Goal: Transaction & Acquisition: Subscribe to service/newsletter

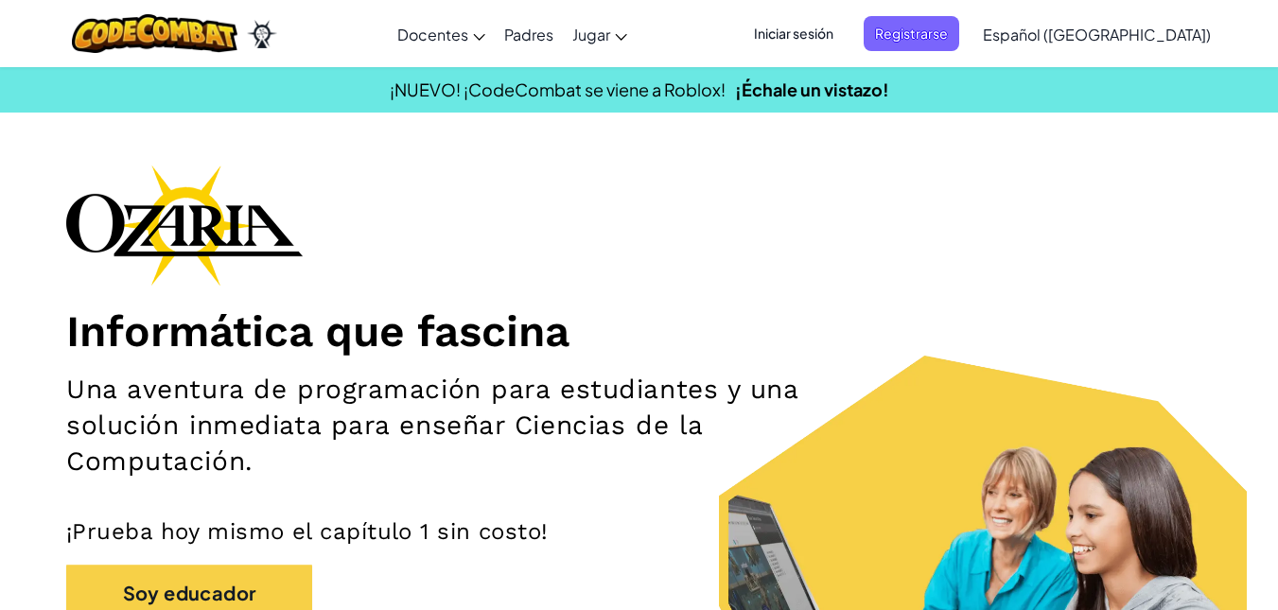
click at [844, 29] on span "Iniciar sesión" at bounding box center [793, 33] width 102 height 35
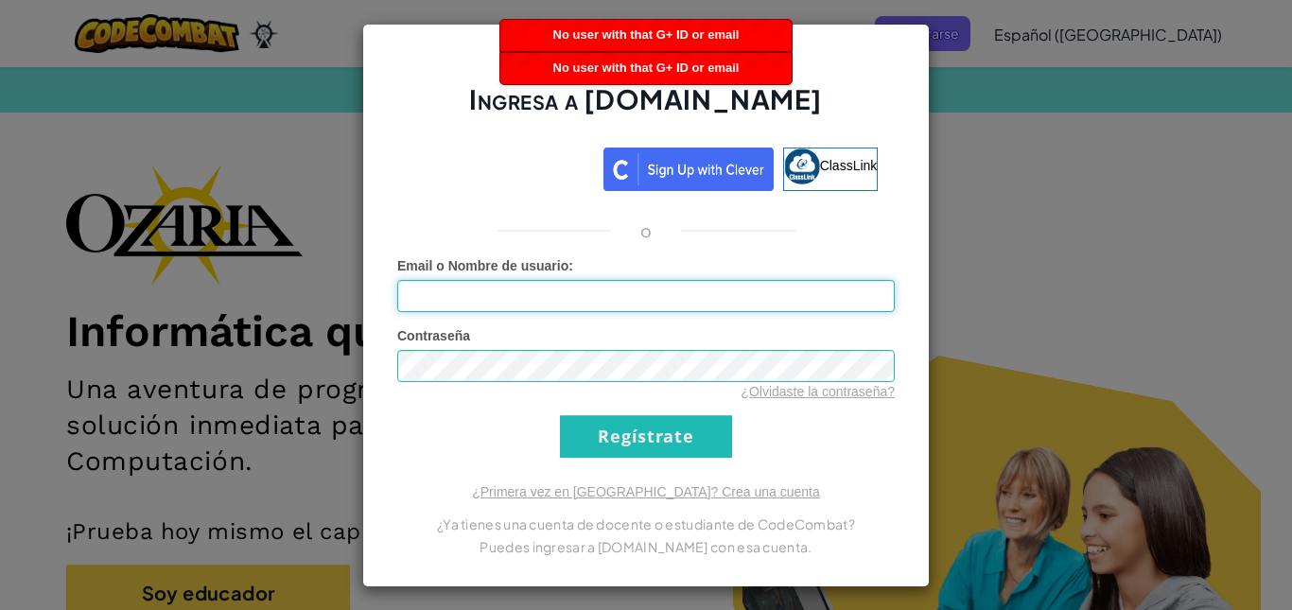
click at [803, 293] on input "Email o Nombre de usuario :" at bounding box center [645, 296] width 497 height 32
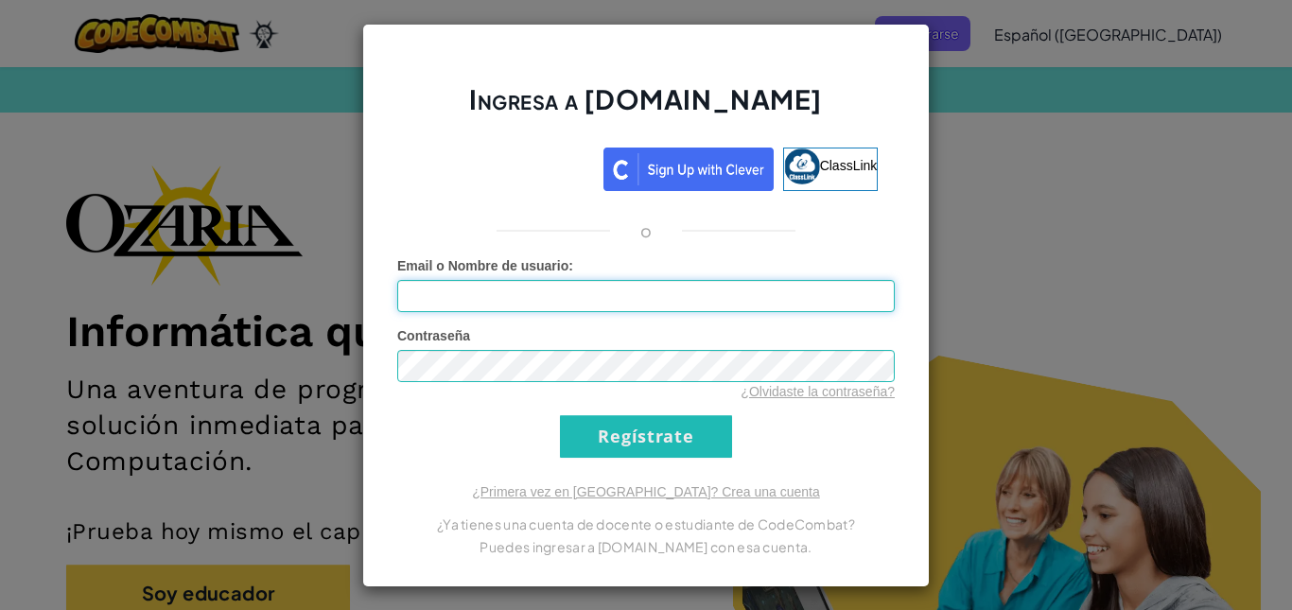
type input "[EMAIL_ADDRESS][DOMAIN_NAME]"
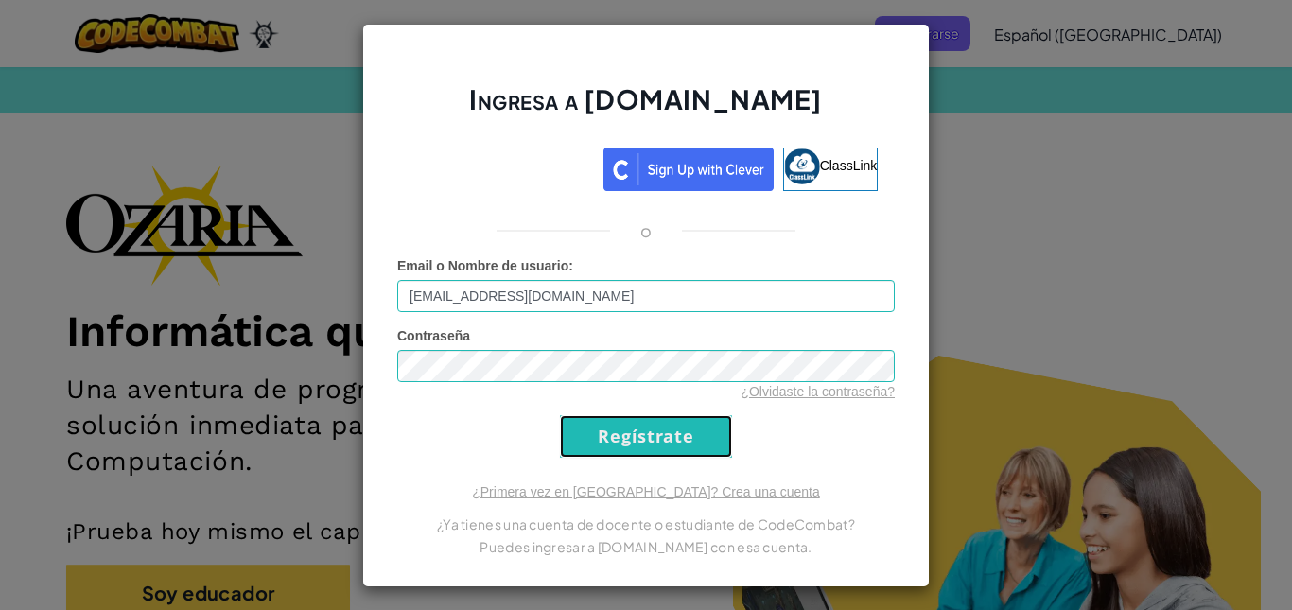
click at [684, 434] on input "Regístrate" at bounding box center [646, 436] width 172 height 43
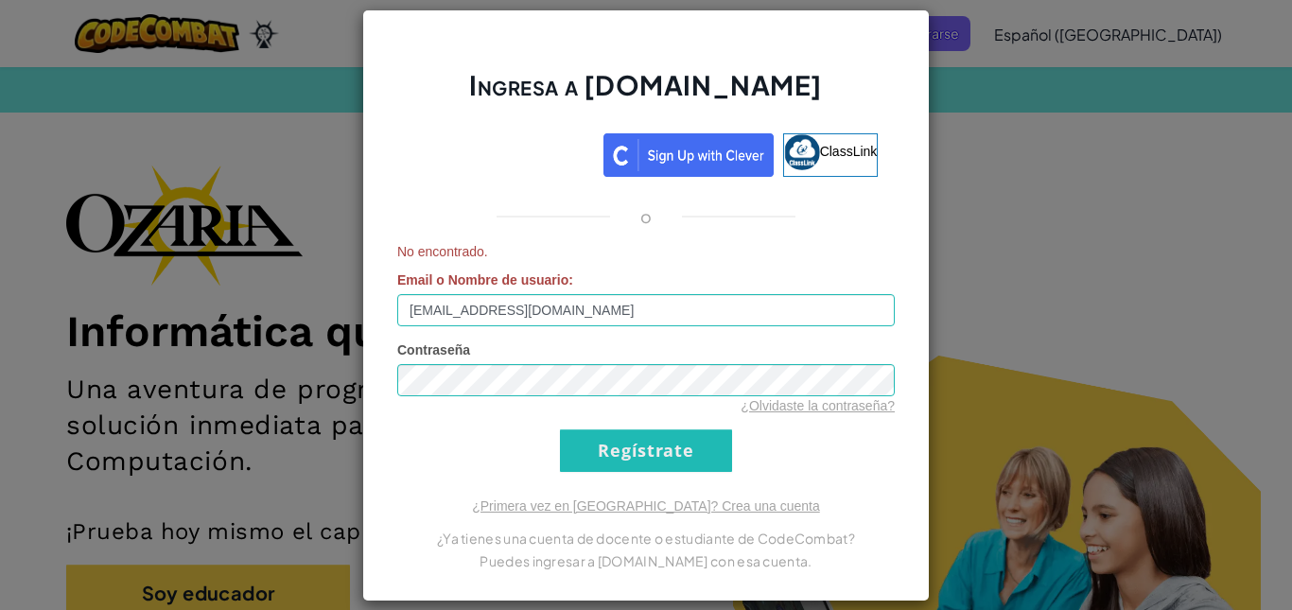
click at [969, 87] on div "Ingresa a [DOMAIN_NAME] ClassLink o No encontrado. Email o Nombre de usuario : …" at bounding box center [646, 305] width 1292 height 610
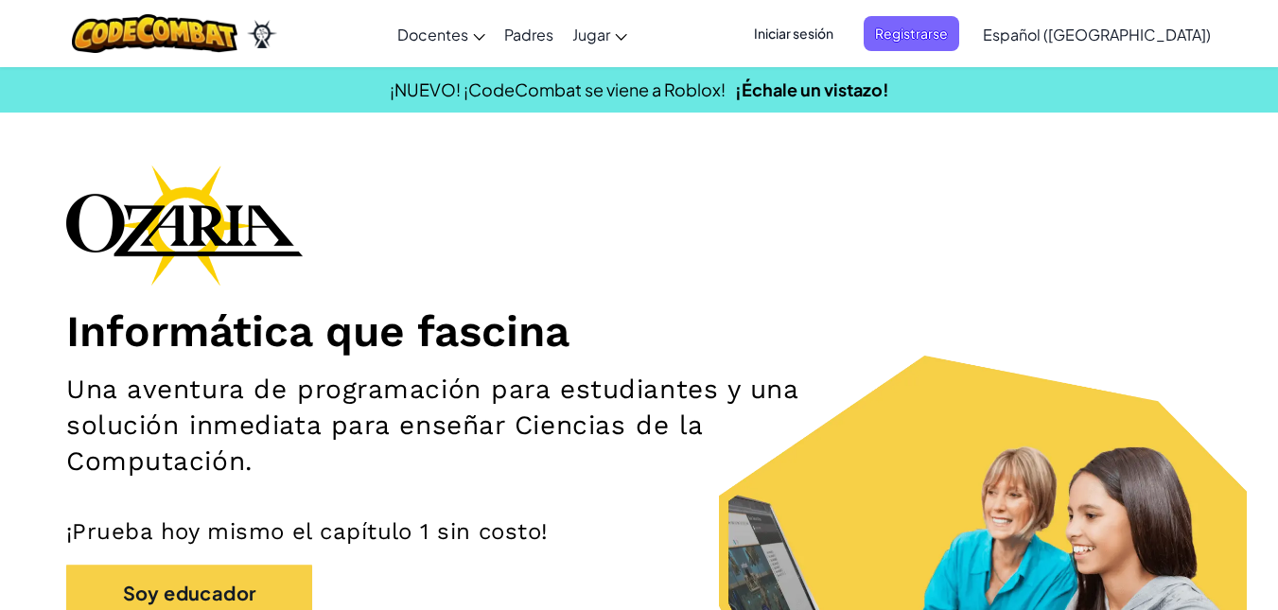
click at [844, 46] on span "Iniciar sesión" at bounding box center [793, 33] width 102 height 35
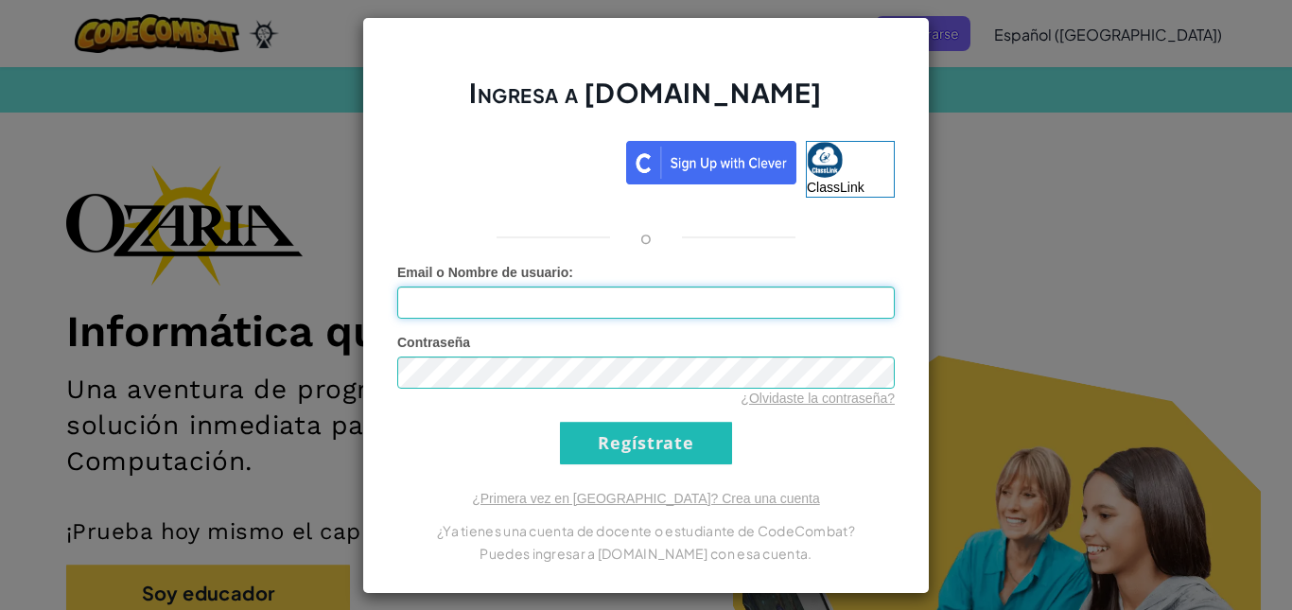
click at [665, 298] on input "Email o Nombre de usuario :" at bounding box center [645, 303] width 497 height 32
click at [622, 434] on input "Regístrate" at bounding box center [646, 443] width 172 height 43
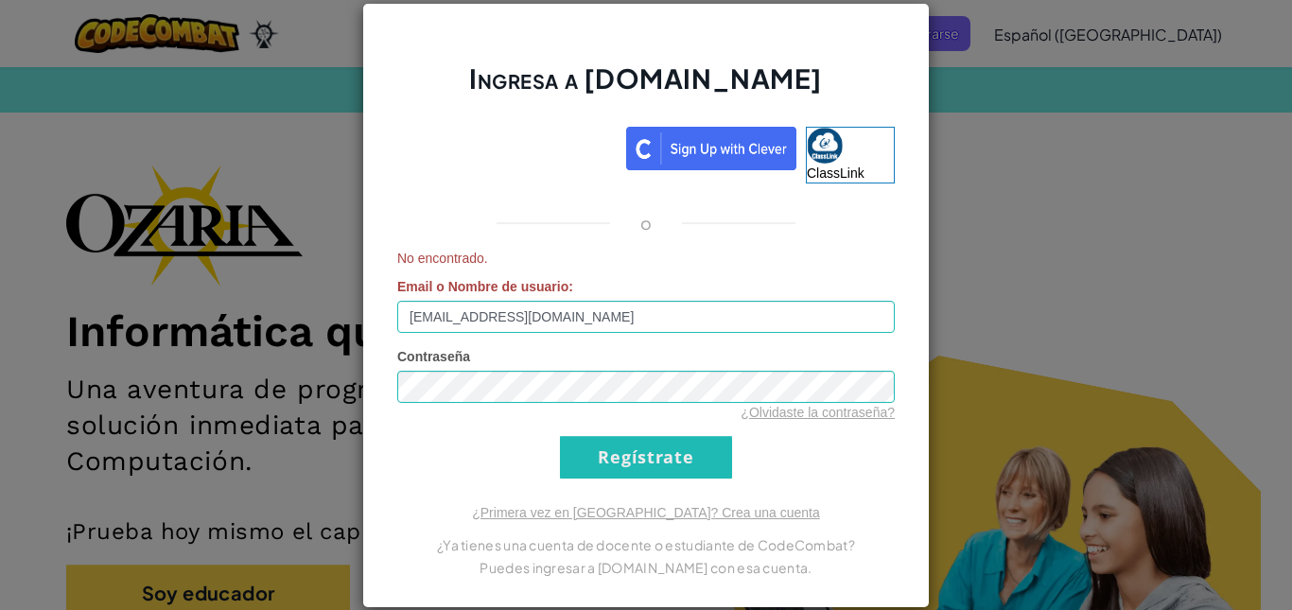
click at [622, 434] on form "No encontrado. Email o Nombre de usuario : [EMAIL_ADDRESS][DOMAIN_NAME] Contras…" at bounding box center [645, 364] width 497 height 230
click at [708, 310] on form "No encontrado. Email o Nombre de usuario : [EMAIL_ADDRESS][DOMAIN_NAME] Contras…" at bounding box center [645, 364] width 497 height 230
click at [708, 310] on input "[EMAIL_ADDRESS][DOMAIN_NAME]" at bounding box center [645, 317] width 497 height 32
type input "[EMAIL_ADDRESS][DOMAIN_NAME]"
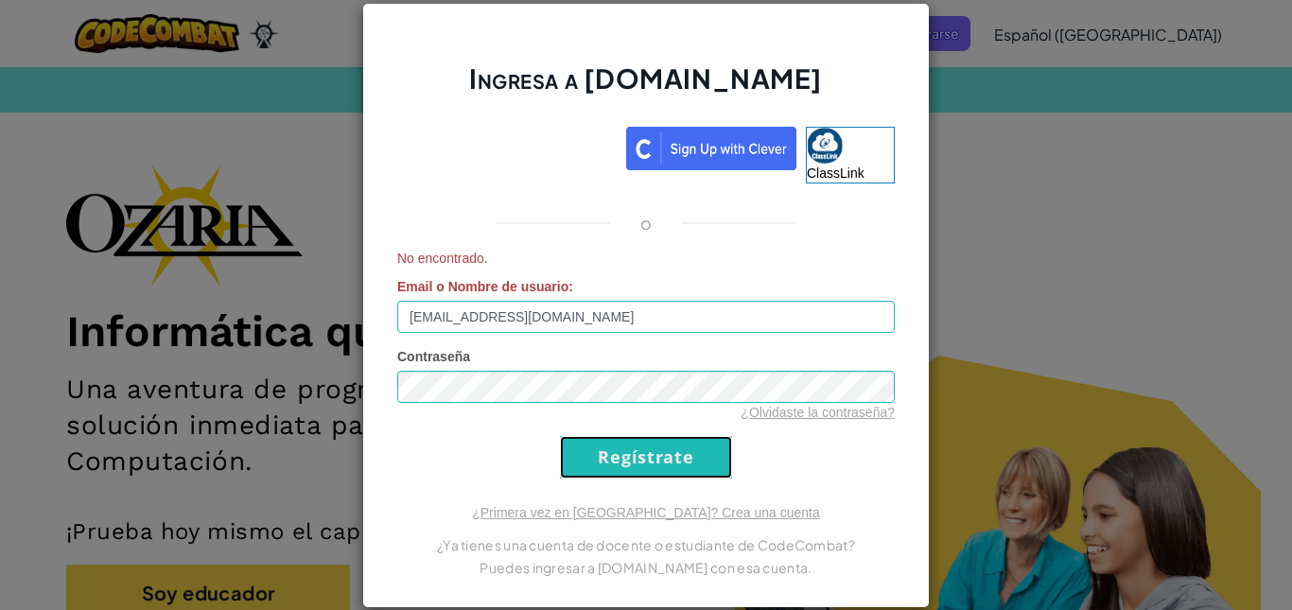
click at [713, 452] on input "Regístrate" at bounding box center [646, 457] width 172 height 43
